Goal: Task Accomplishment & Management: Manage account settings

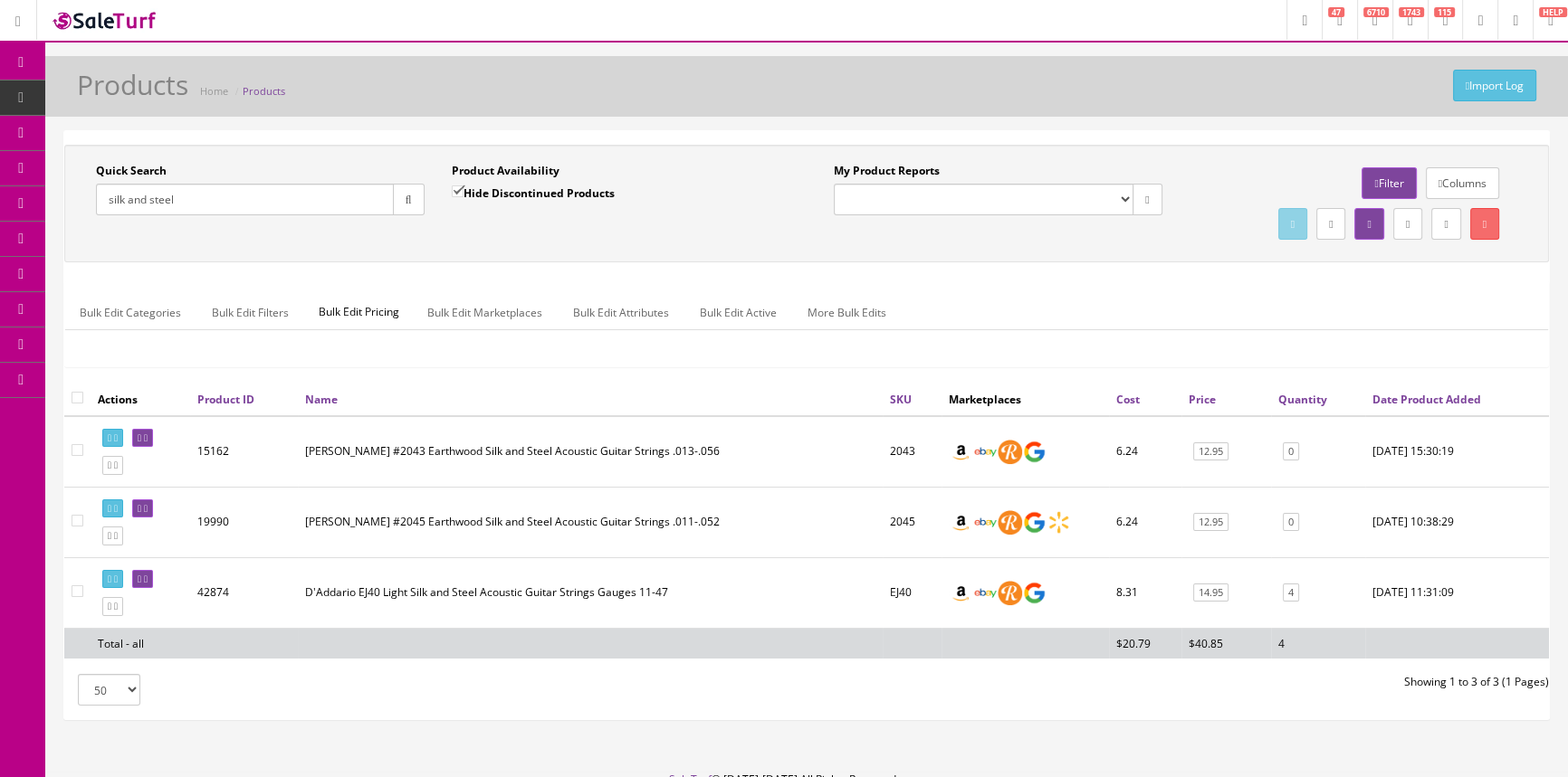
click at [172, 160] on span "POS Console" at bounding box center [140, 168] width 65 height 16
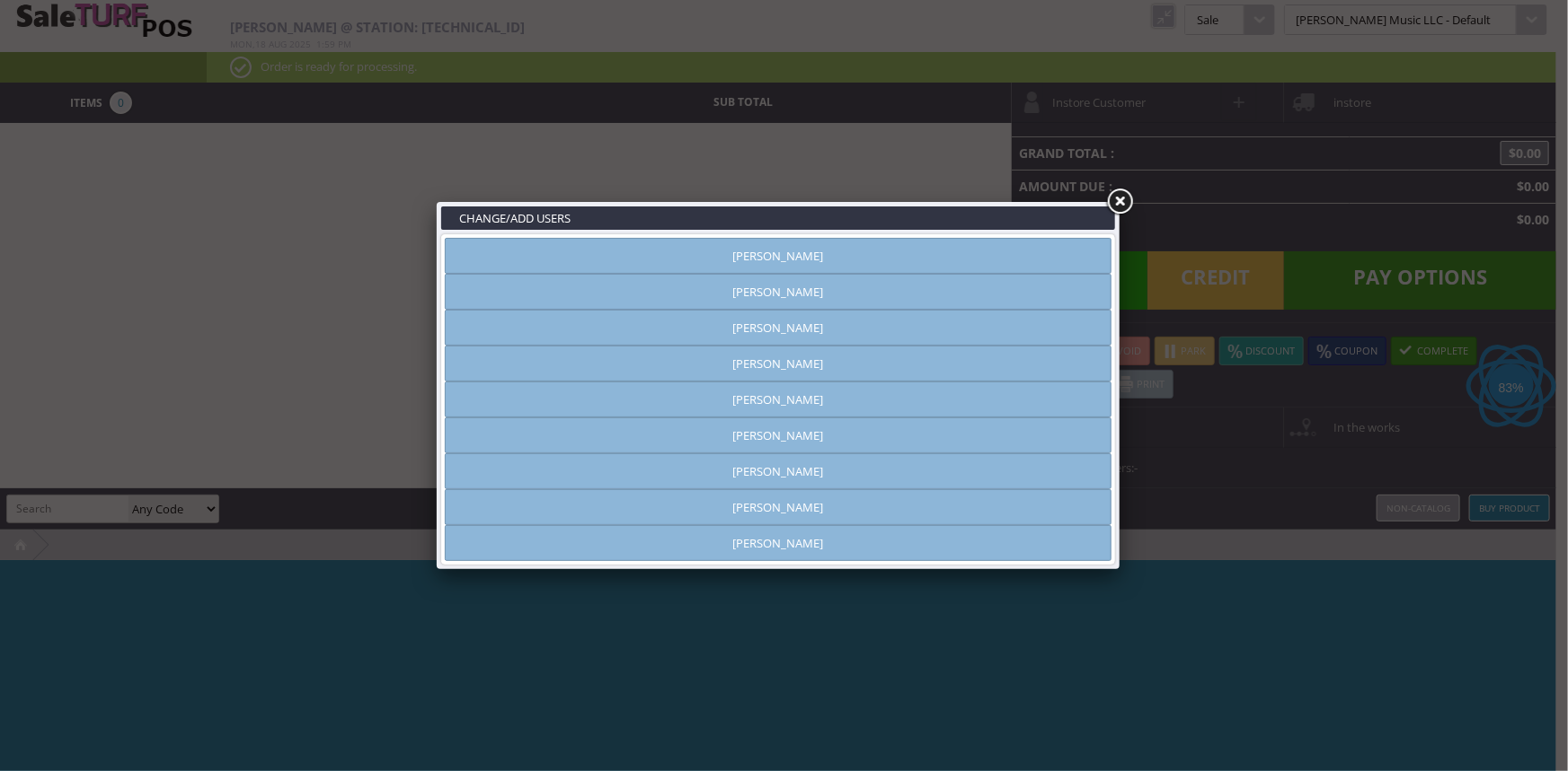
type input "[PERSON_NAME]"
click at [1117, 197] on link at bounding box center [1119, 201] width 32 height 32
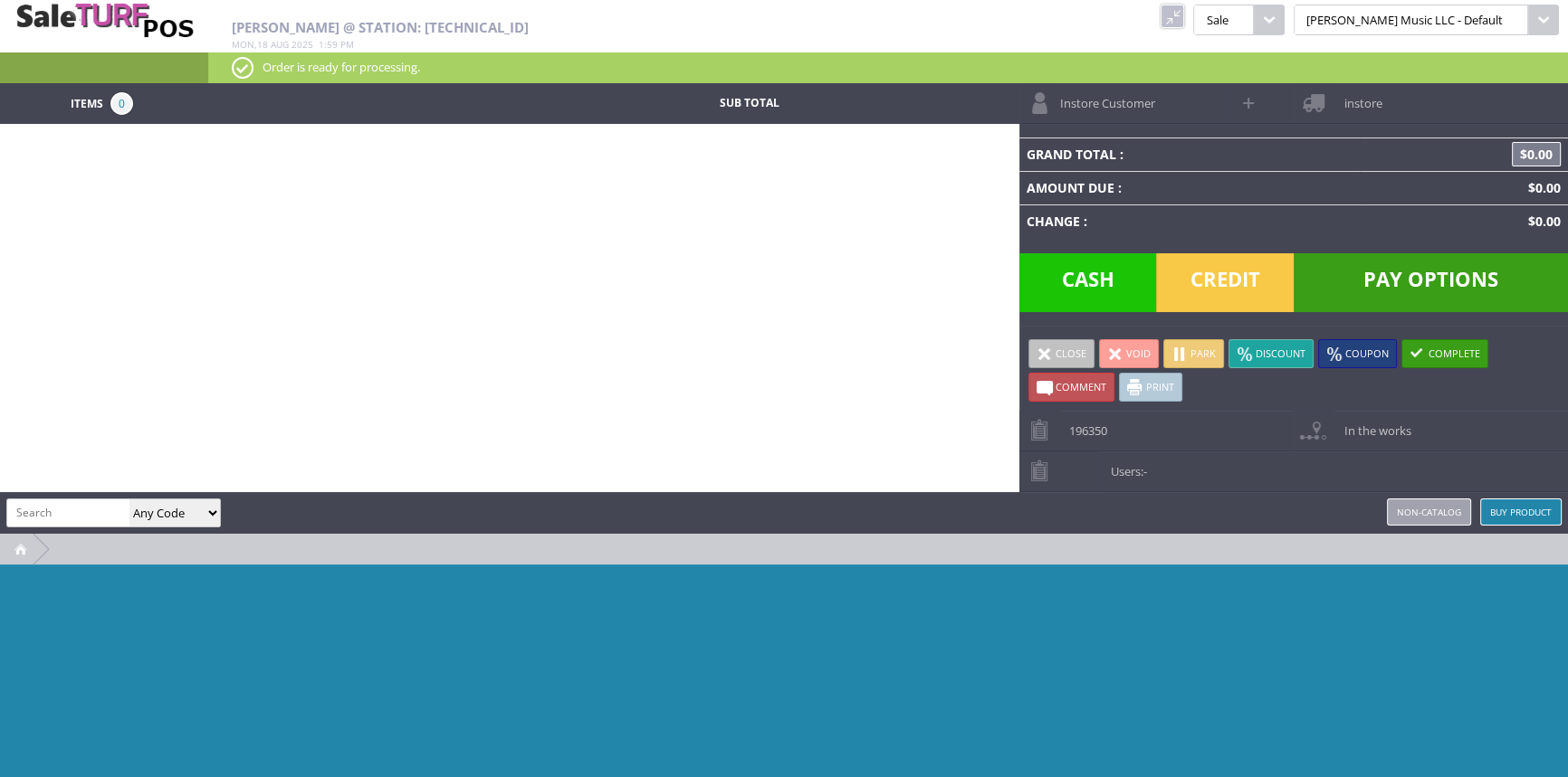
drag, startPoint x: 1225, startPoint y: 13, endPoint x: 1186, endPoint y: 43, distance: 49.2
click at [1184, 13] on link at bounding box center [1173, 17] width 23 height 23
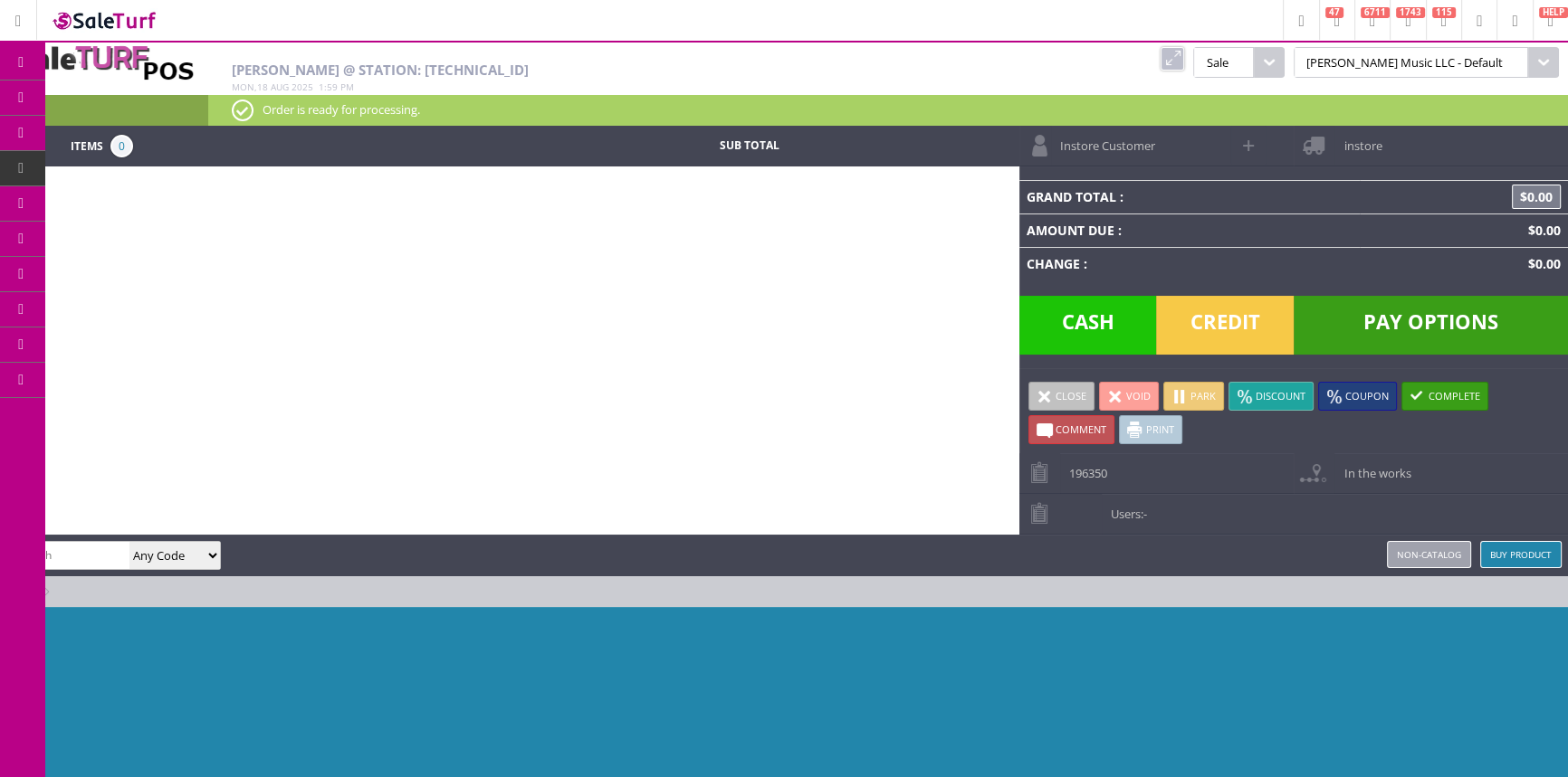
click at [202, 97] on link "Products" at bounding box center [140, 98] width 190 height 36
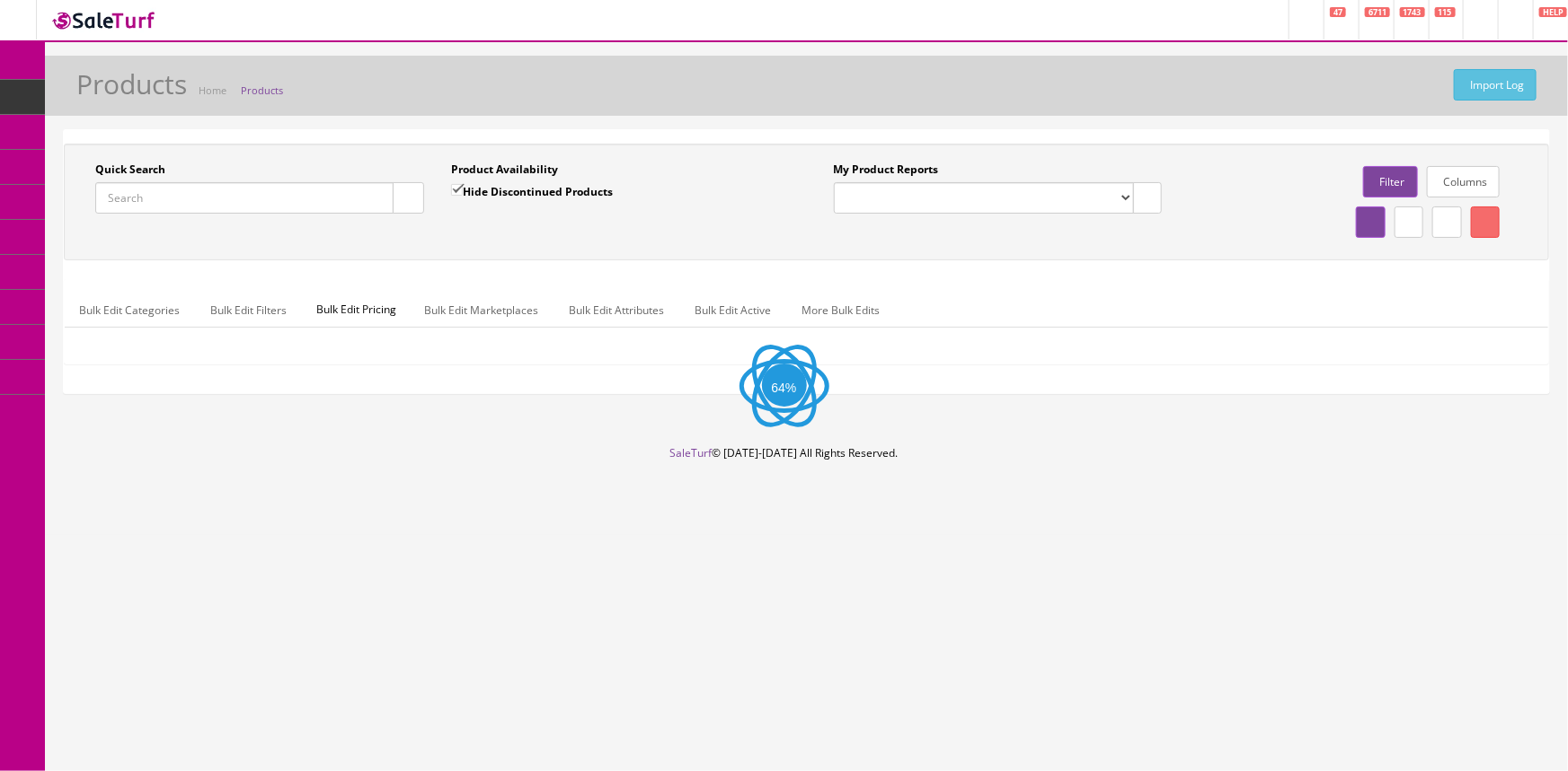
click at [193, 211] on input "Quick Search" at bounding box center [244, 198] width 298 height 31
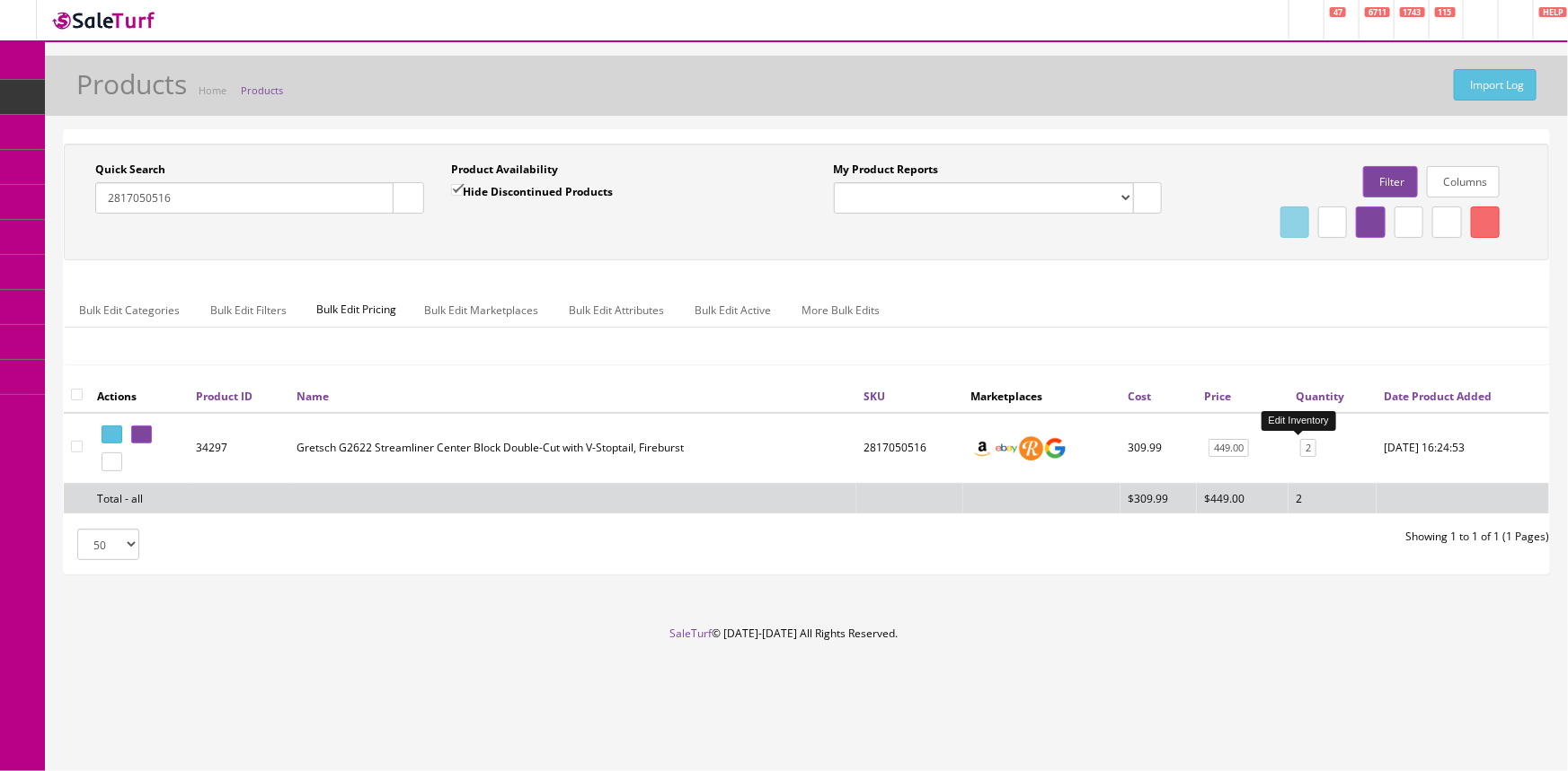
type input "2817050516"
click at [1300, 448] on link "2" at bounding box center [1308, 448] width 17 height 18
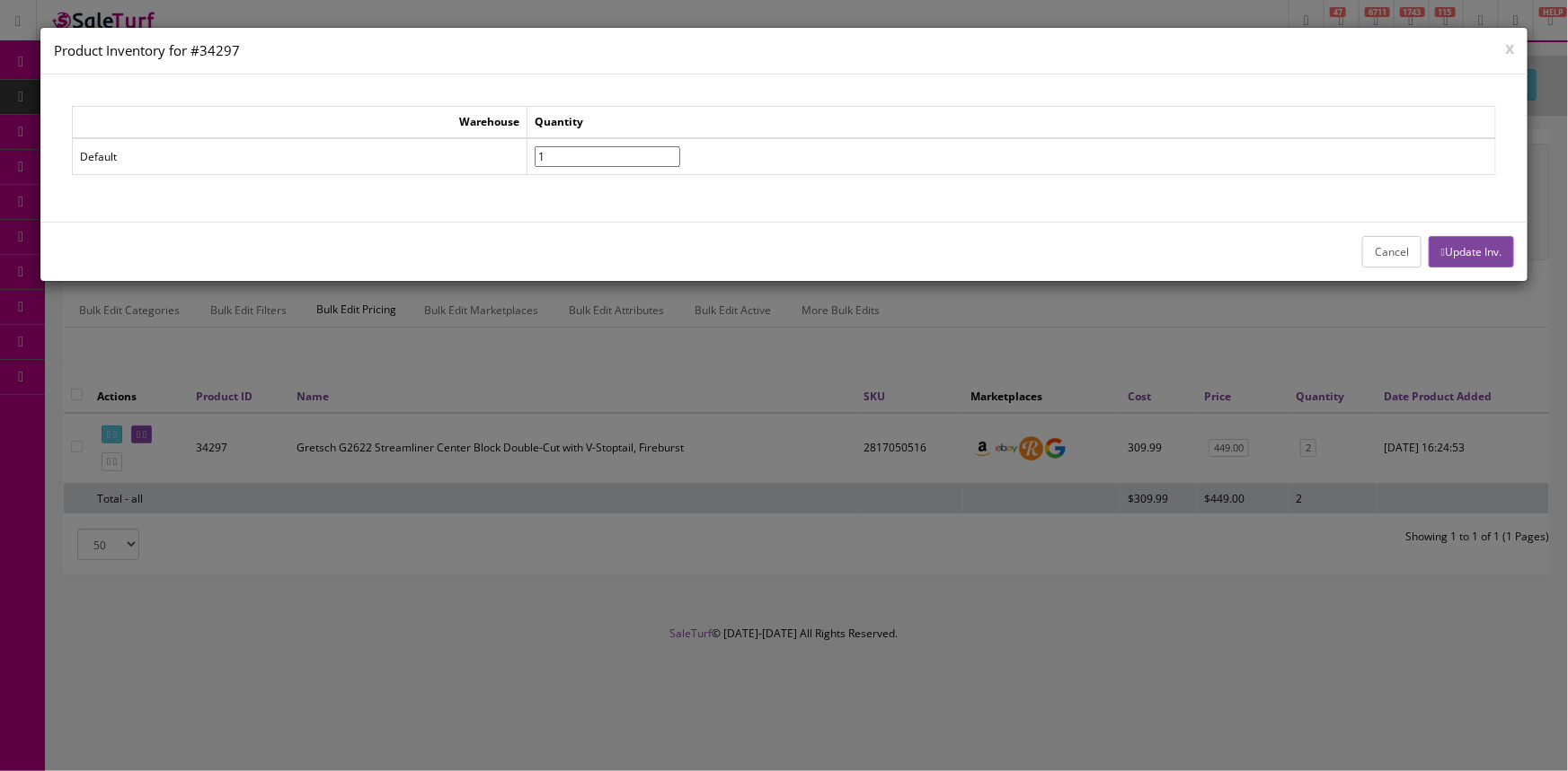
type input"] "1"
click at [680, 159] on input"] "1" at bounding box center [607, 156] width 146 height 20
click at [1479, 245] on button "Update Inv." at bounding box center [1471, 251] width 85 height 31
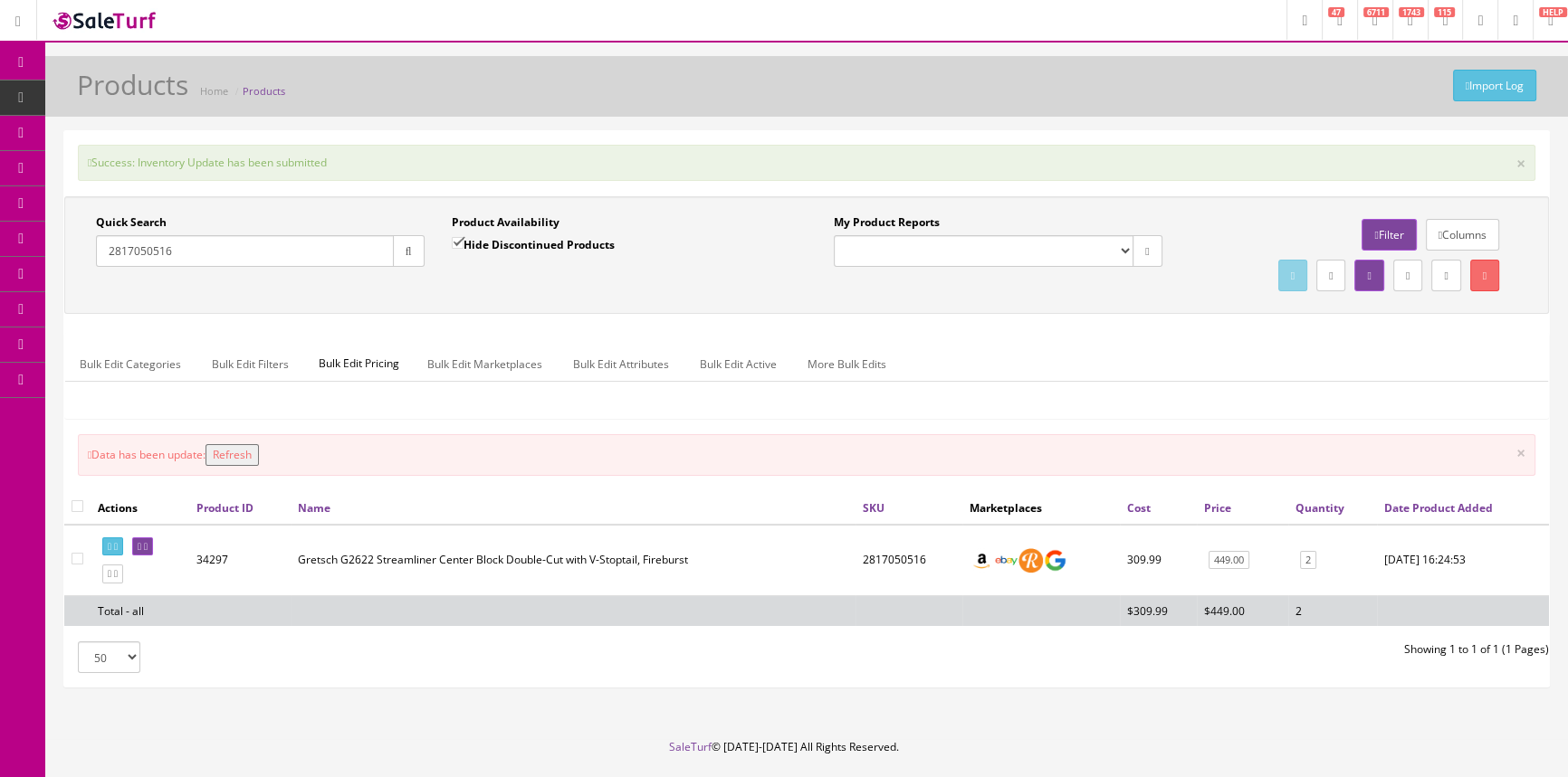
click at [248, 459] on button "Refresh" at bounding box center [232, 455] width 54 height 22
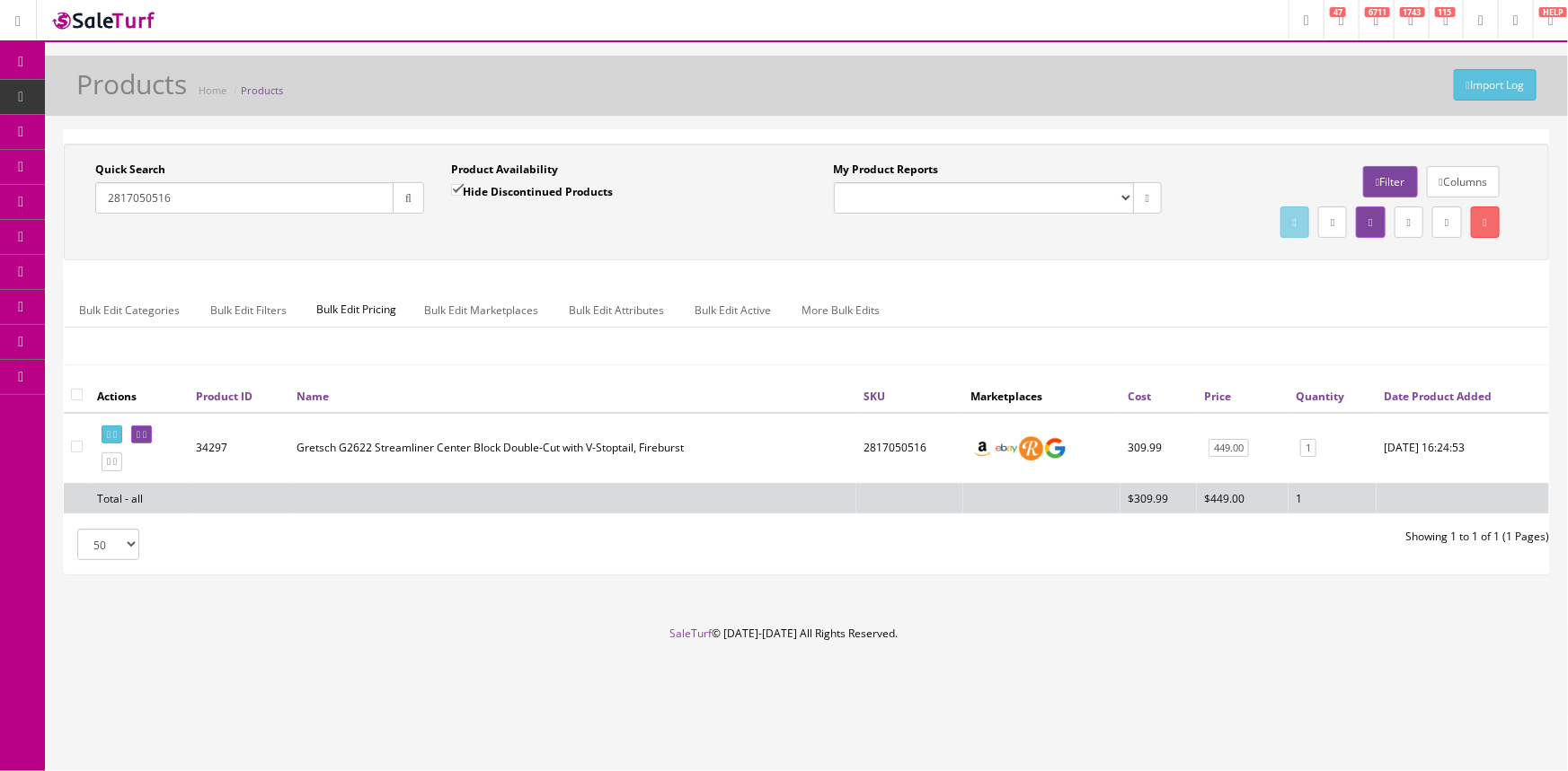
drag, startPoint x: 258, startPoint y: 200, endPoint x: 21, endPoint y: 257, distance: 243.8
click at [21, 257] on div "Research Trends Trending on Ebay Google Trends Amazon Insights (Login Before Cl…" at bounding box center [784, 386] width 1568 height 771
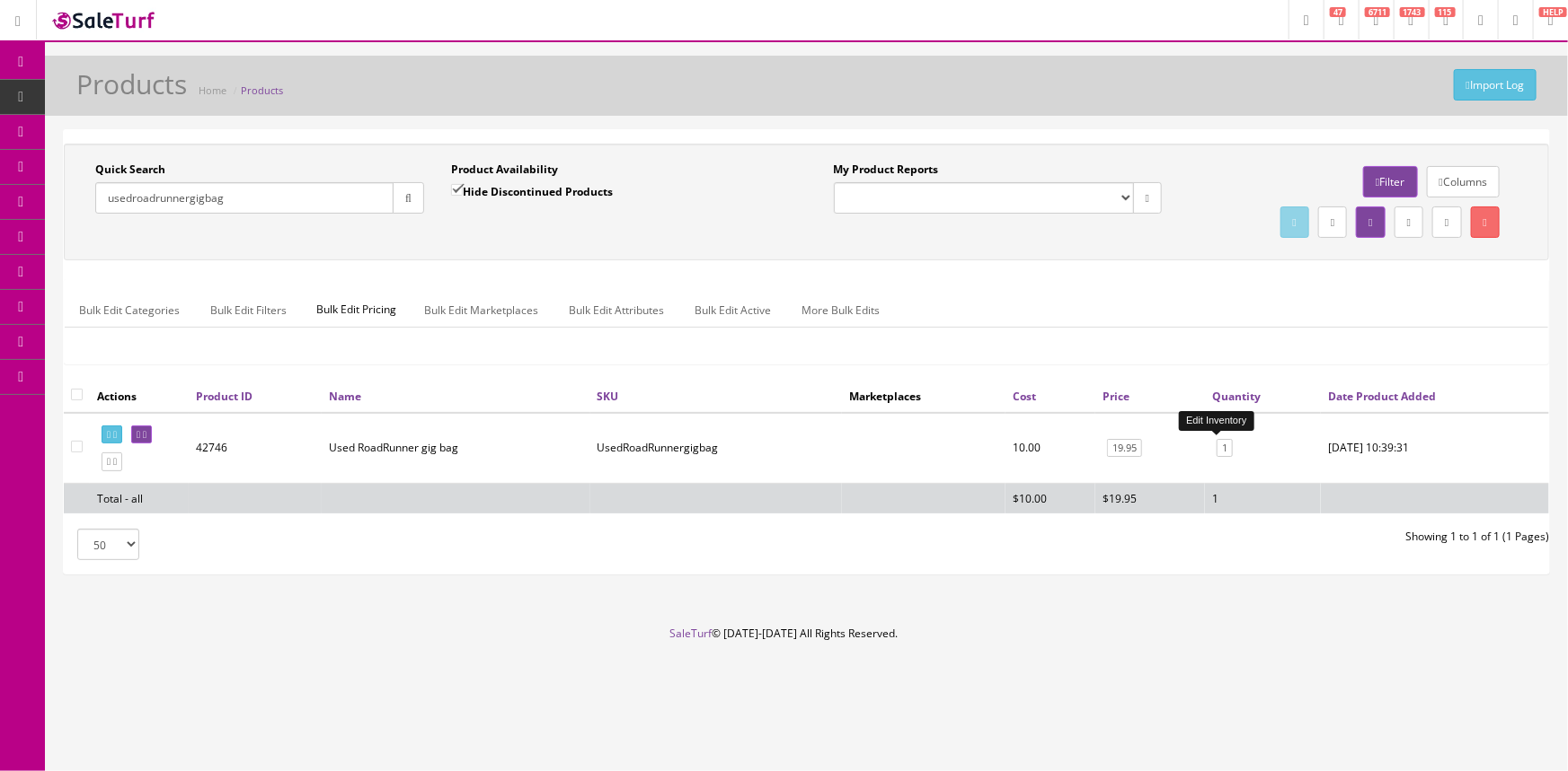
type input "usedroadrunnergigbag"
click at [1216, 445] on link "1" at bounding box center [1224, 448] width 17 height 18
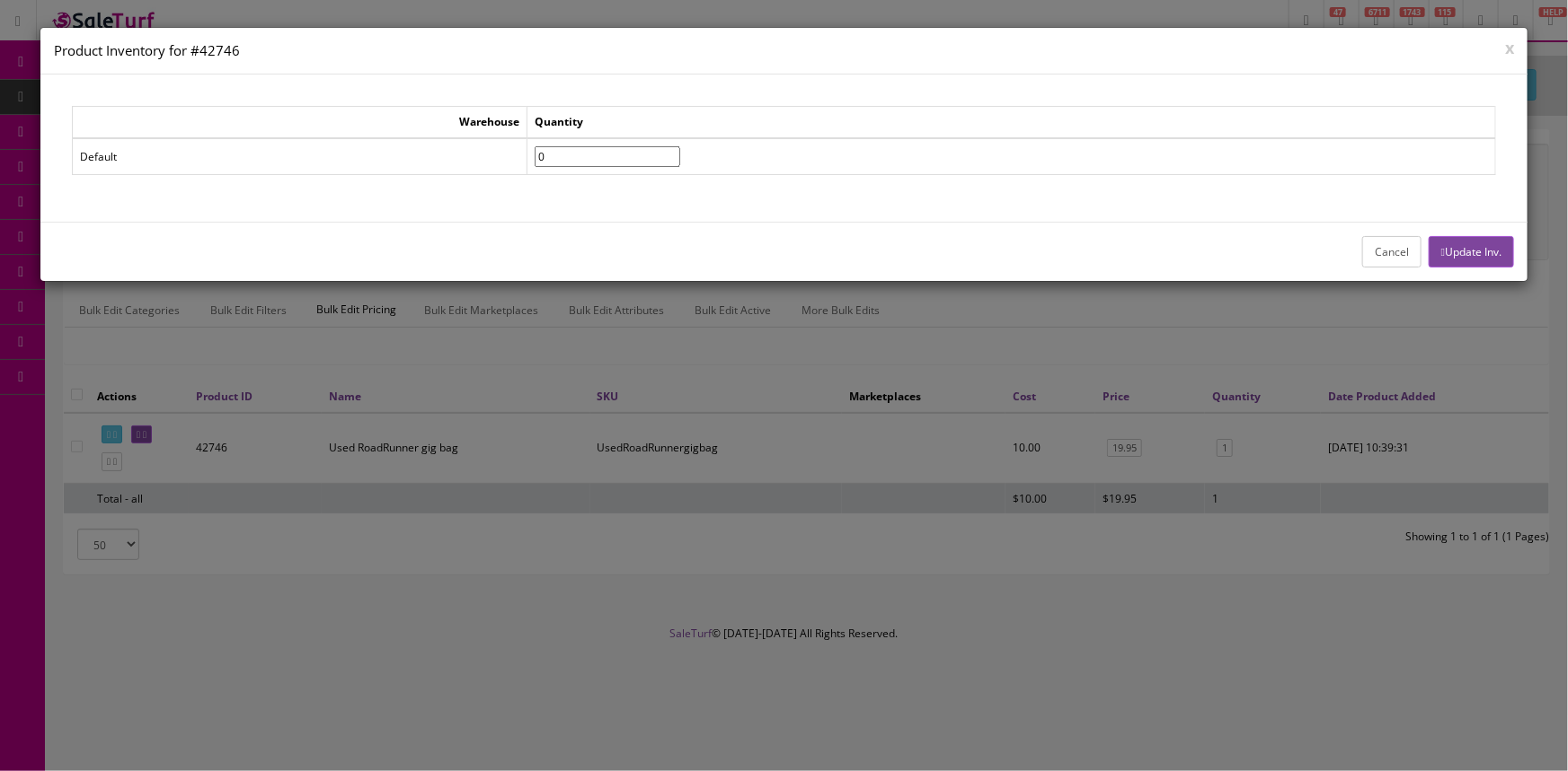
type input"] "0"
click at [680, 157] on input"] "0" at bounding box center [607, 156] width 146 height 20
click at [1488, 255] on button "Update Inv." at bounding box center [1471, 251] width 85 height 31
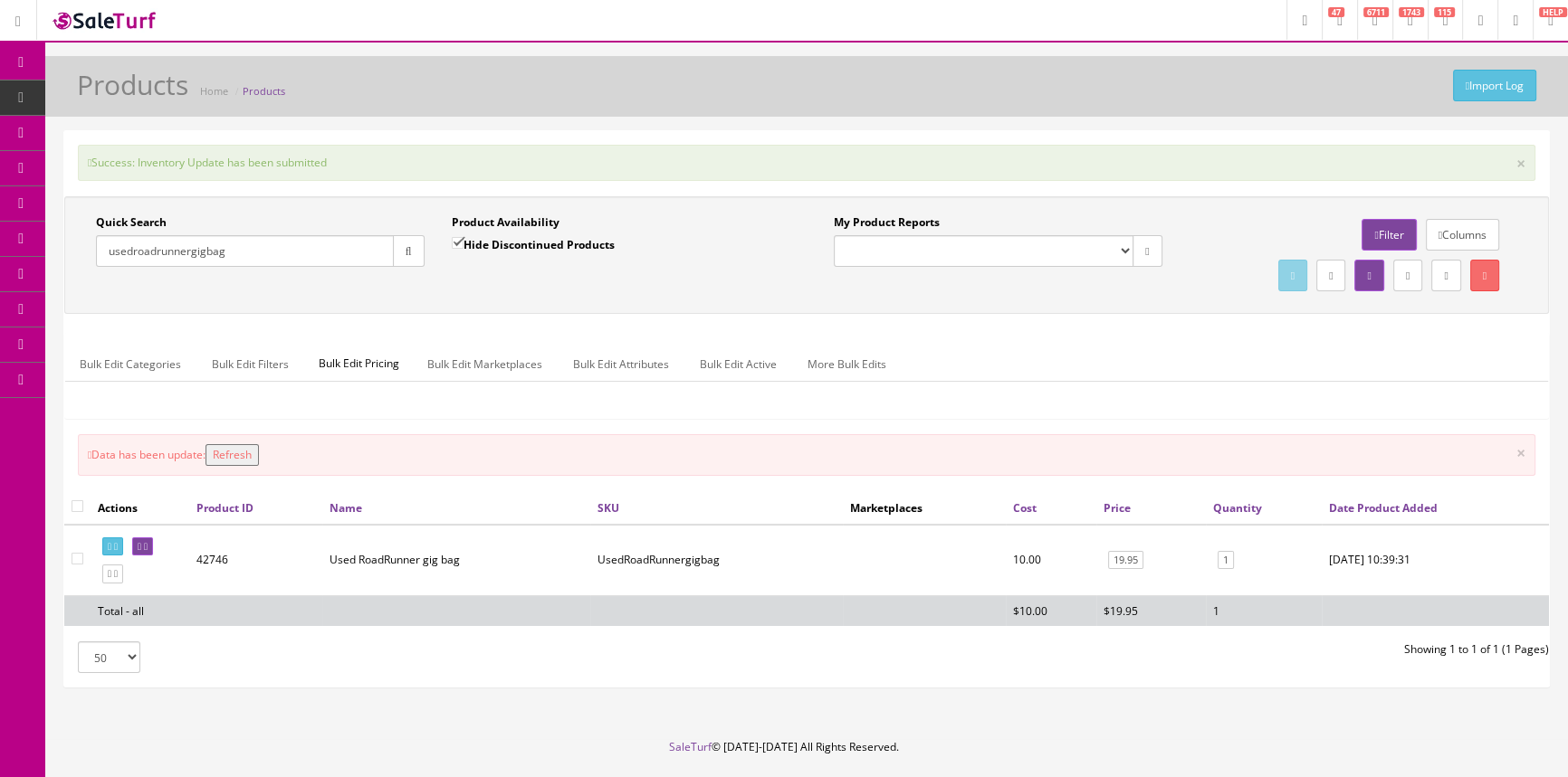
click at [259, 452] on button "Refresh" at bounding box center [232, 455] width 54 height 22
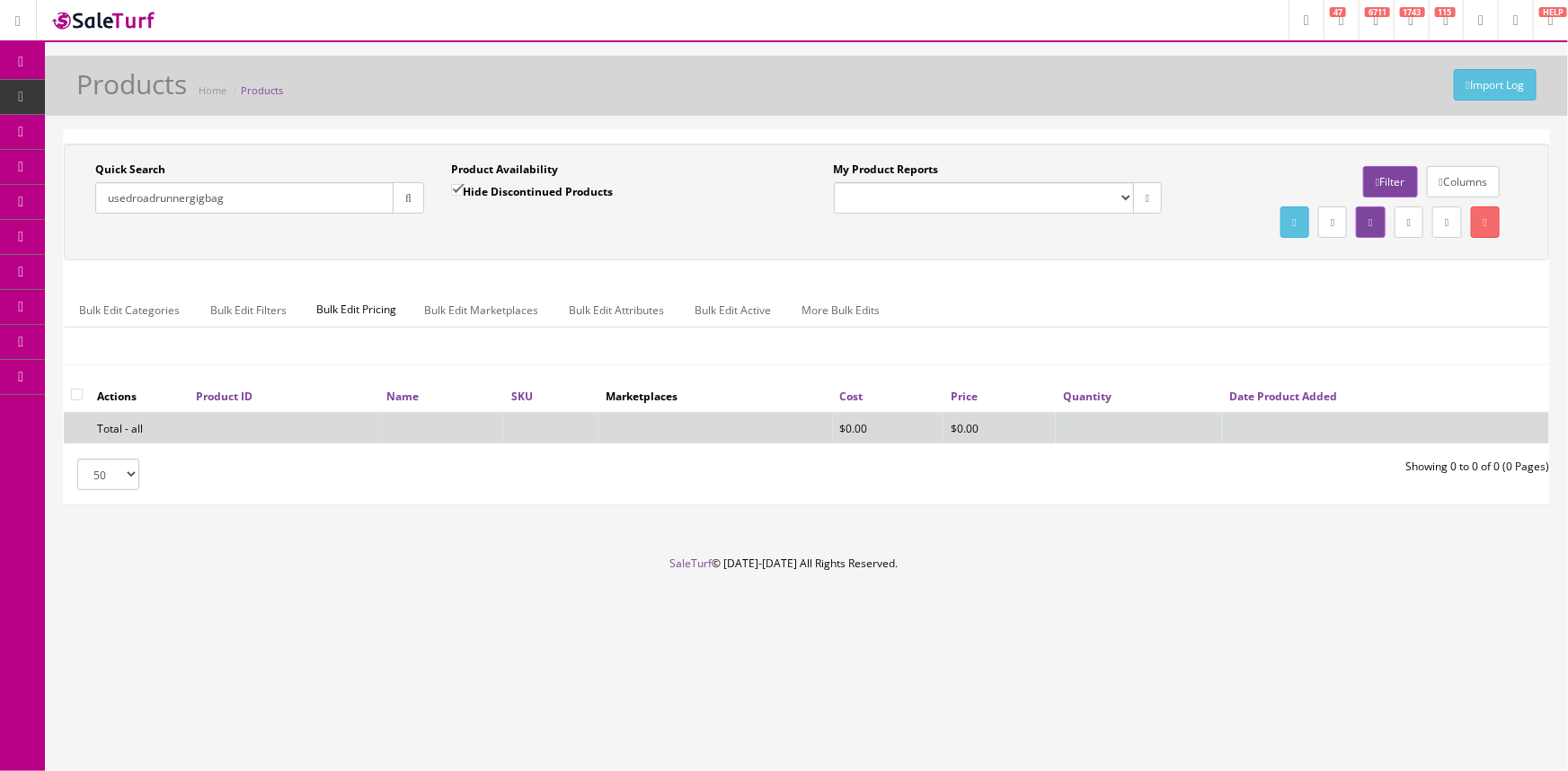
drag, startPoint x: 252, startPoint y: 193, endPoint x: 82, endPoint y: 212, distance: 171.1
click at [82, 212] on div "Quick Search usedroadrunnergigbag Date From" at bounding box center [259, 194] width 356 height 66
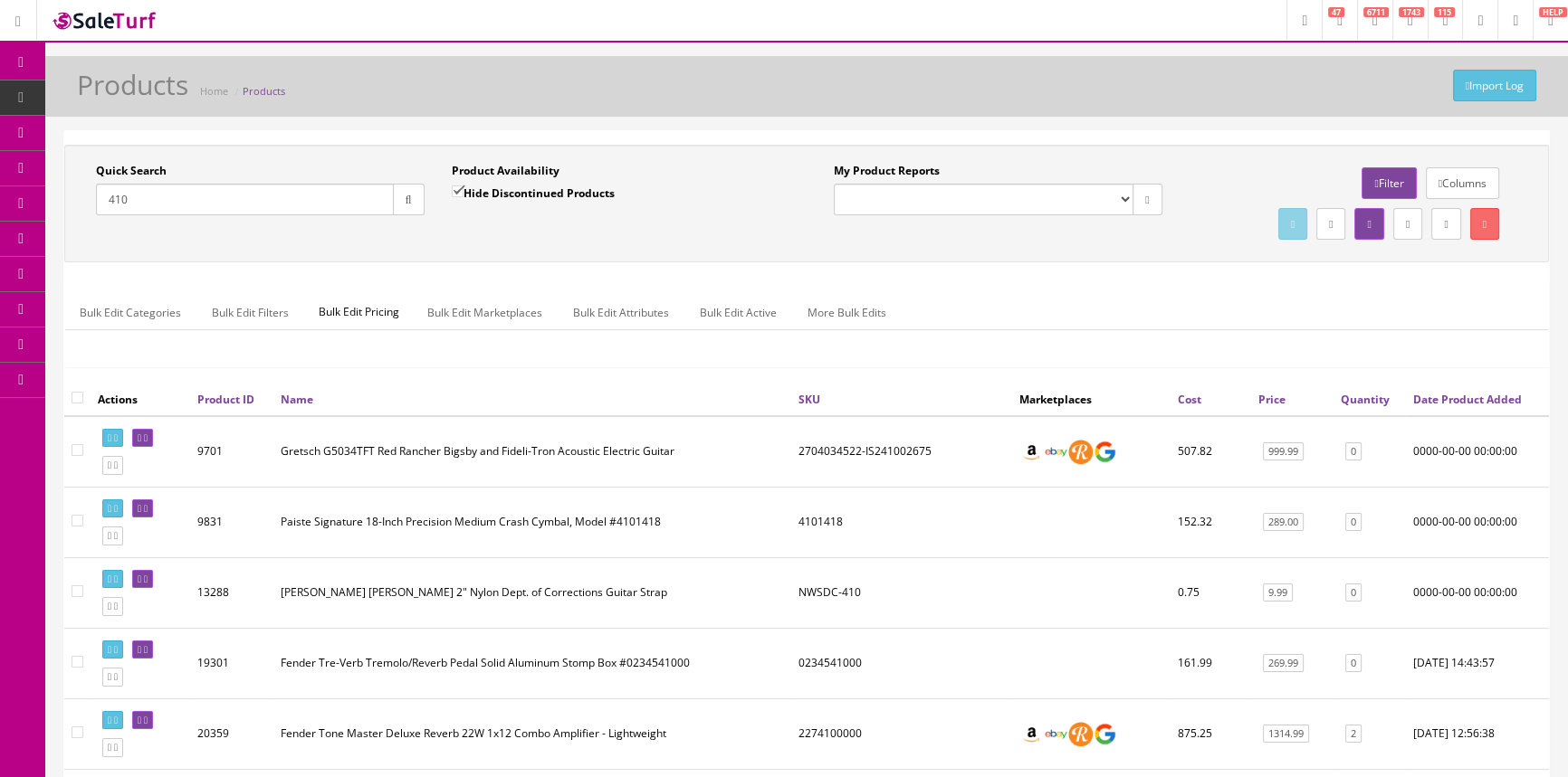
click at [145, 208] on input "410" at bounding box center [245, 200] width 298 height 31
type input "410 accordion"
click at [456, 186] on input "Hide Discontinued Products" at bounding box center [457, 192] width 12 height 12
checkbox input "false"
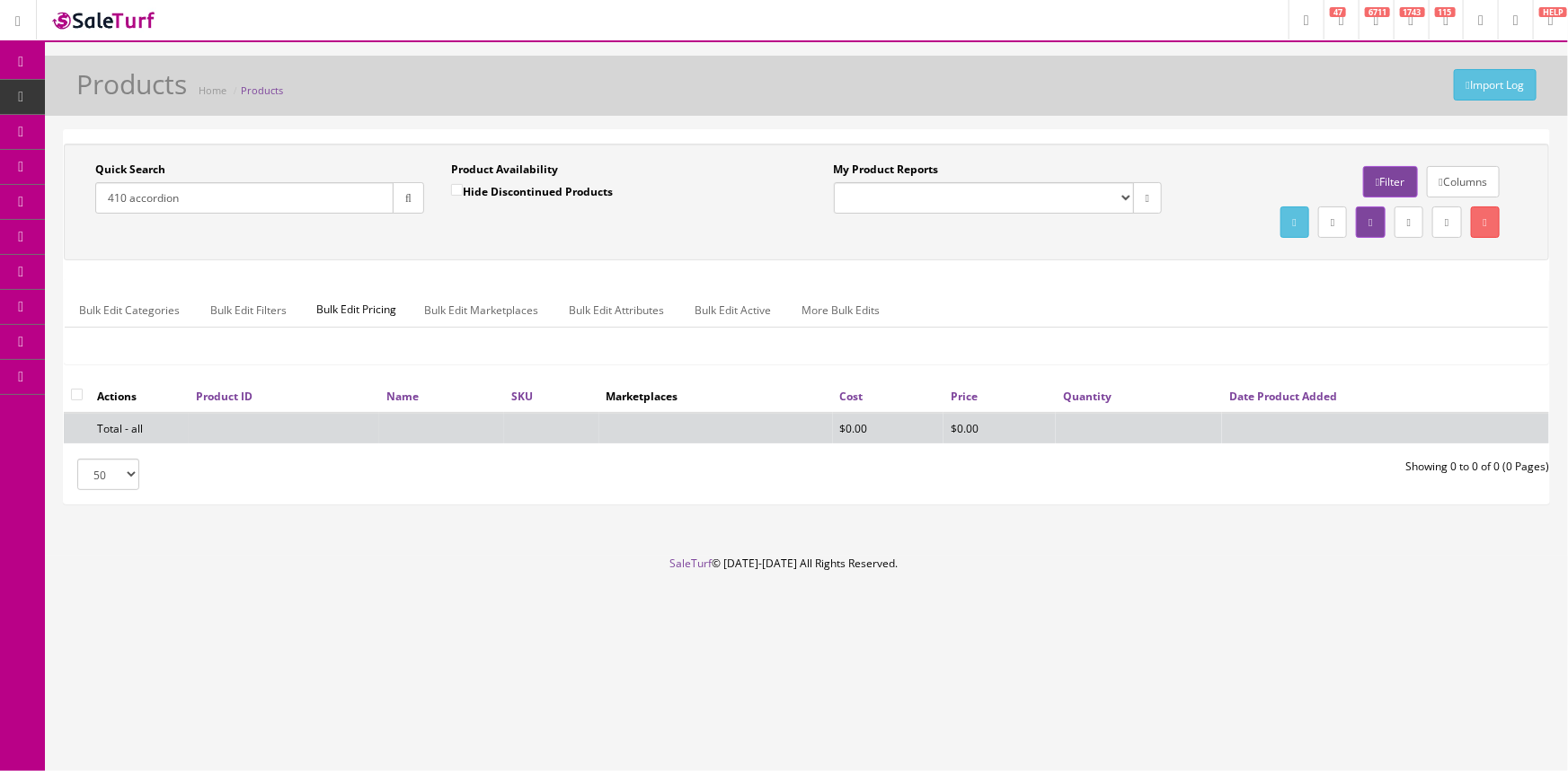
click at [125, 195] on input "410 accordion" at bounding box center [244, 198] width 298 height 31
click at [179, 204] on input "accordion" at bounding box center [244, 198] width 298 height 31
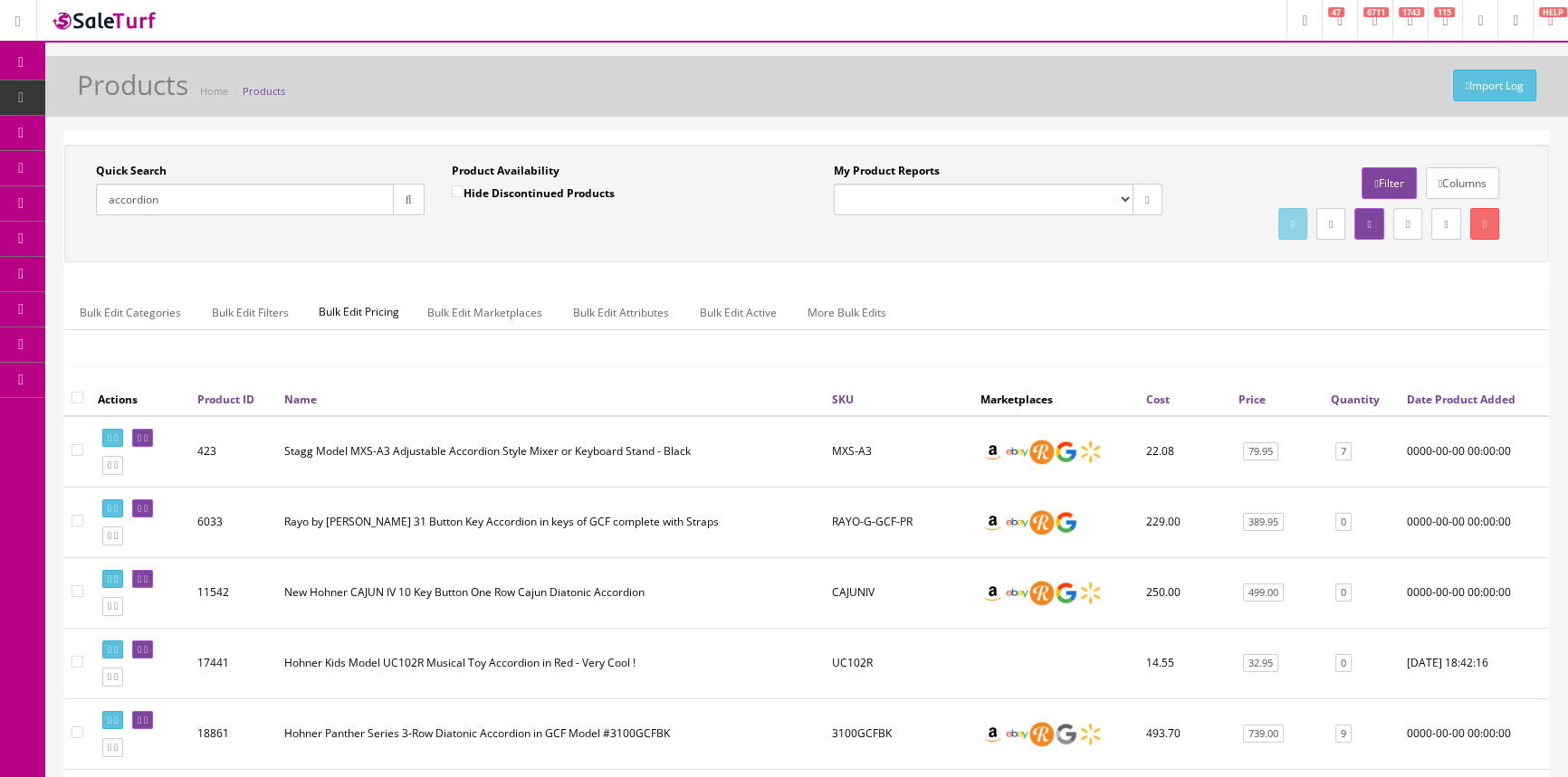
type input "accordion"
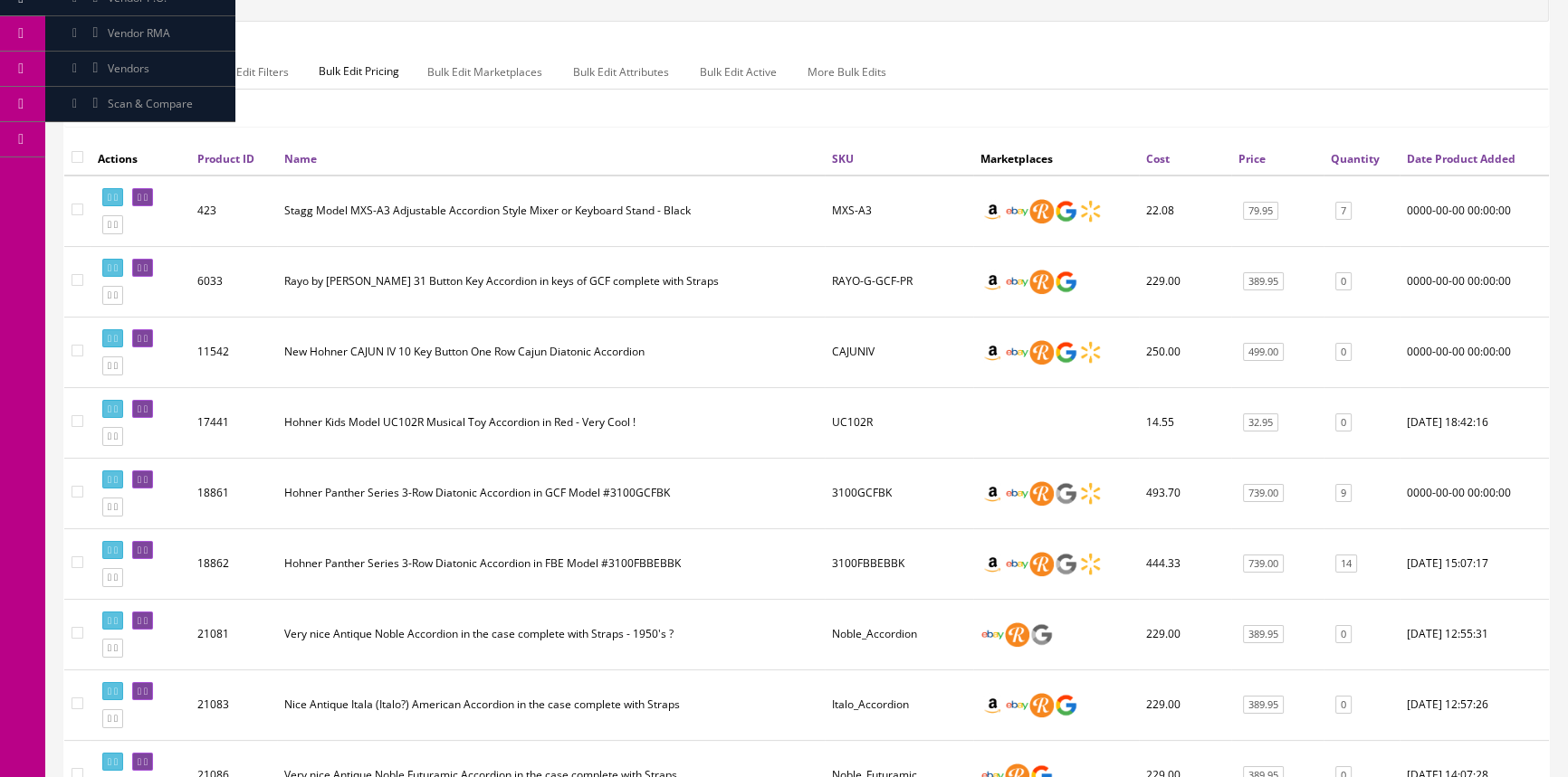
scroll to position [9, 0]
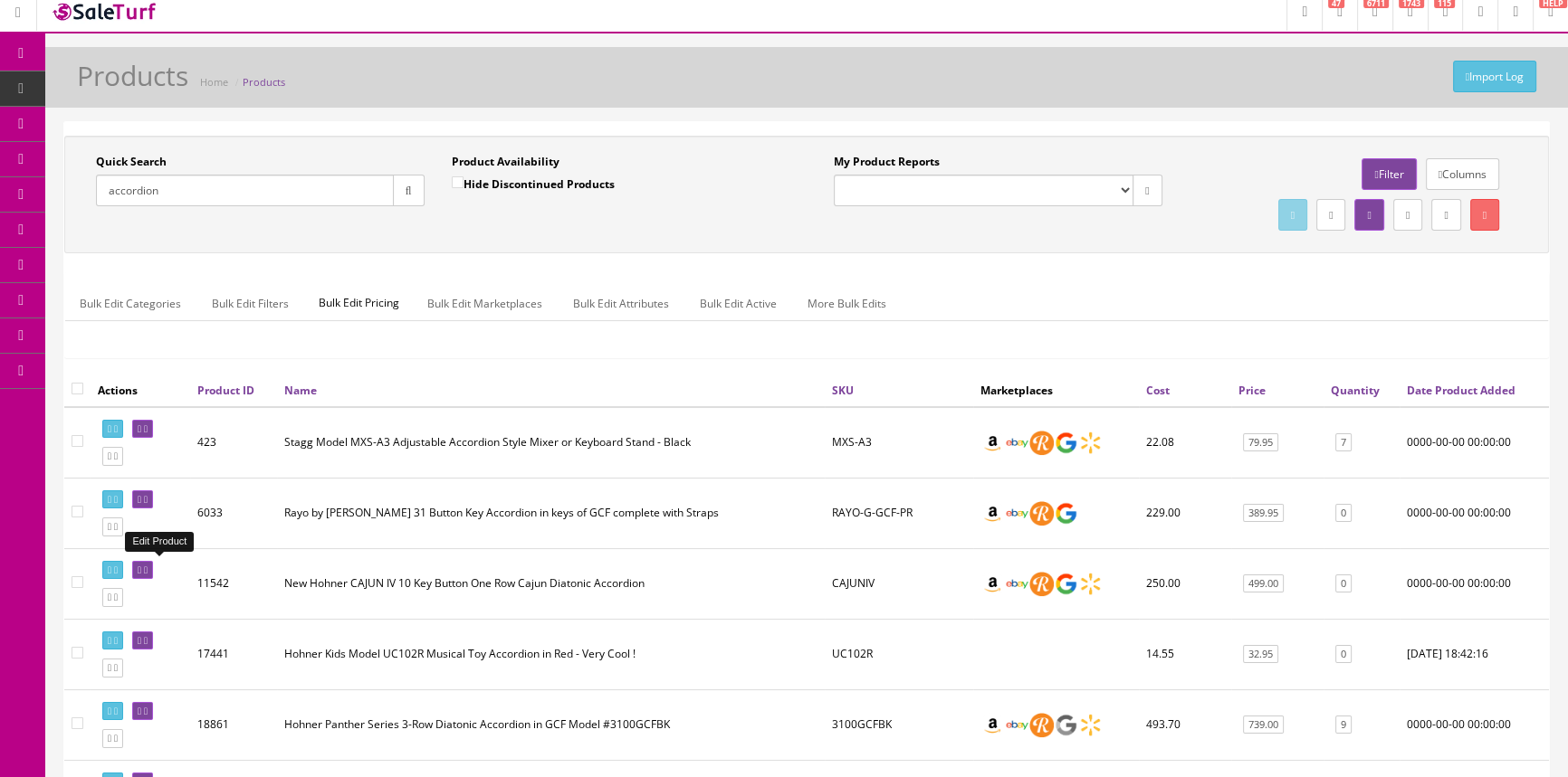
click at [141, 568] on icon at bounding box center [140, 571] width 4 height 10
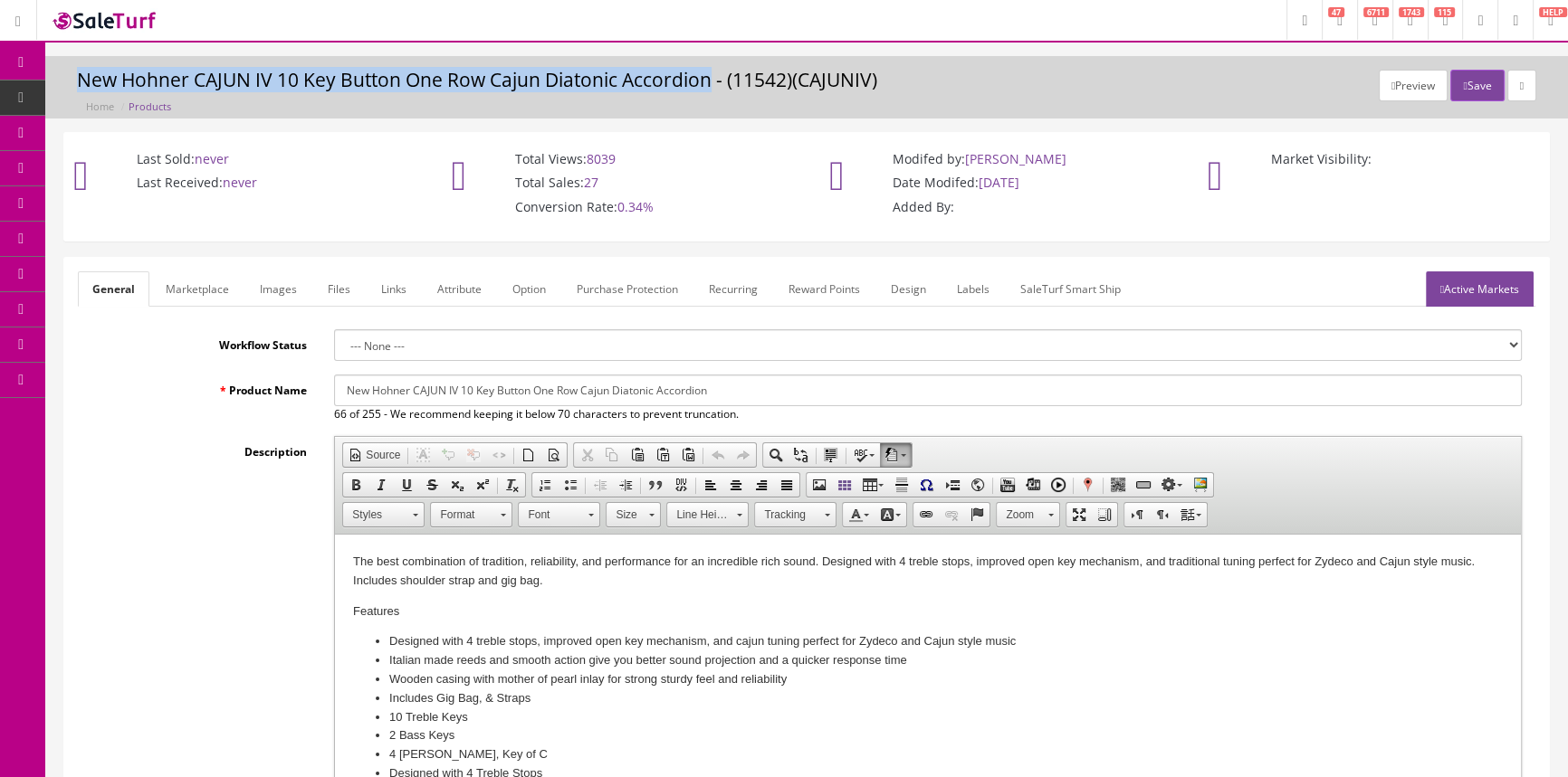
drag, startPoint x: 81, startPoint y: 74, endPoint x: 708, endPoint y: 76, distance: 627.0
click at [709, 77] on h3 "New Hohner CAJUN IV 10 Key Button One Row Cajun Diatonic Accordion - (11542)(CA…" at bounding box center [807, 79] width 1459 height 21
copy h3 "New Hohner CAJUN IV 10 Key Button One Row Cajun Diatonic Accordion"
